Goal: Navigation & Orientation: Find specific page/section

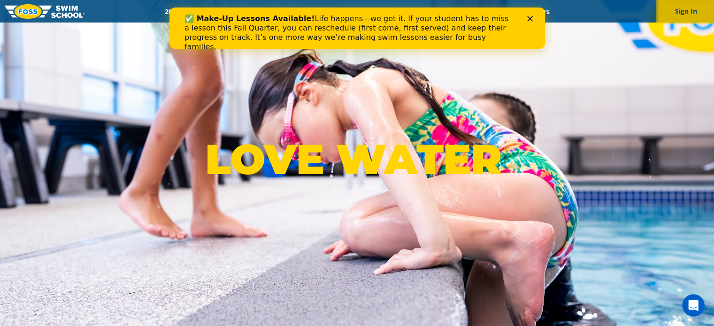
click at [690, 10] on button "Sign In" at bounding box center [686, 11] width 56 height 23
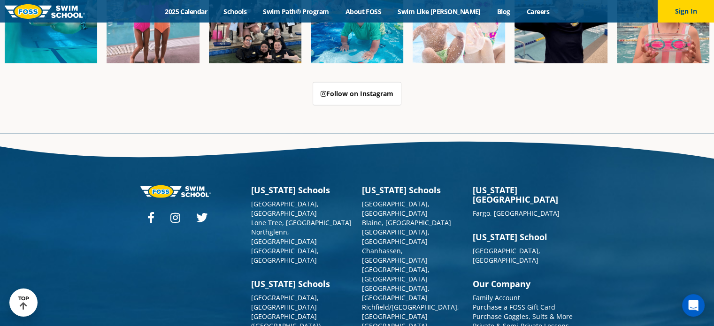
scroll to position [2386, 0]
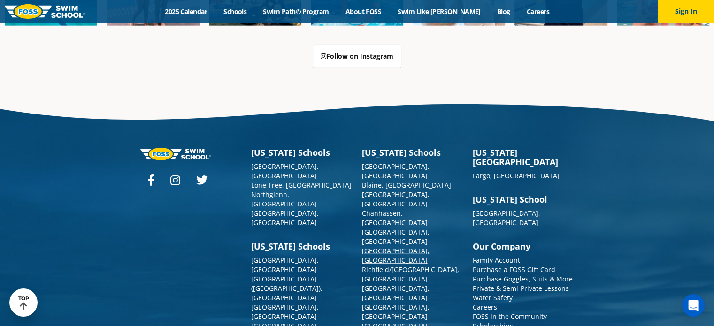
click at [395, 247] on link "[GEOGRAPHIC_DATA], [GEOGRAPHIC_DATA]" at bounding box center [396, 256] width 68 height 18
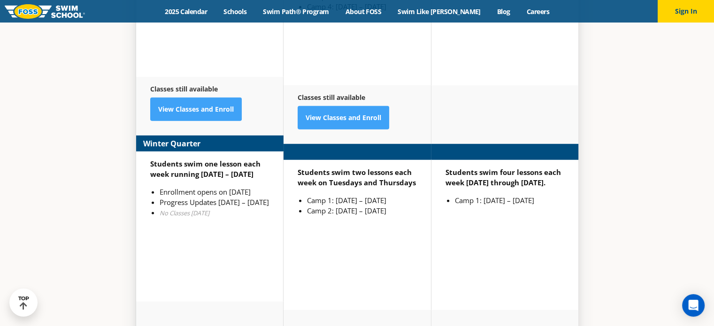
scroll to position [2421, 0]
